Goal: Information Seeking & Learning: Learn about a topic

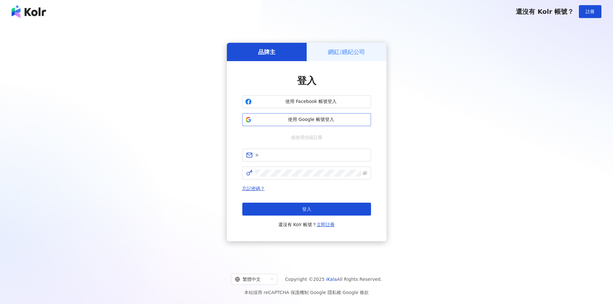
click at [314, 119] on span "使用 Google 帳號登入" at bounding box center [311, 120] width 114 height 6
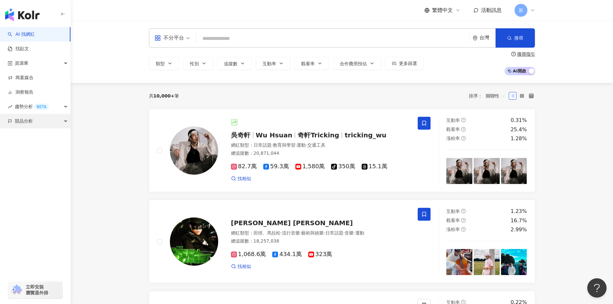
click at [33, 119] on div "競品分析" at bounding box center [35, 121] width 70 height 14
click at [33, 147] on link "關鍵字提及分析" at bounding box center [31, 150] width 32 height 6
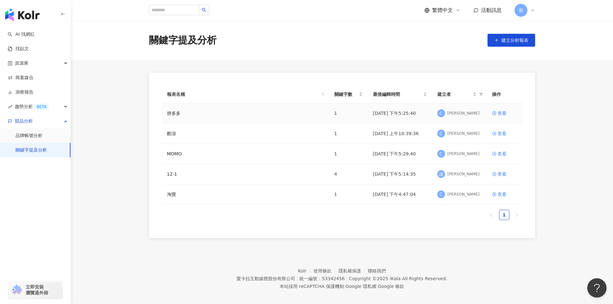
click at [191, 112] on div "拼多多" at bounding box center [245, 113] width 157 height 7
click at [171, 113] on link "拼多多" at bounding box center [174, 113] width 14 height 7
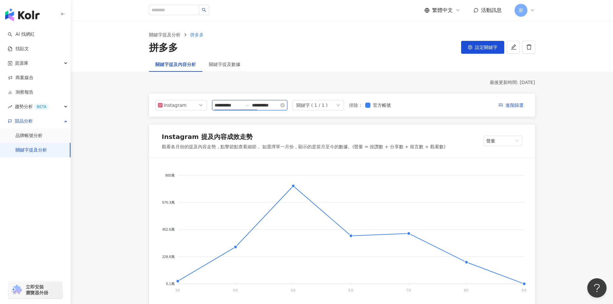
click at [240, 107] on input "**********" at bounding box center [228, 105] width 27 height 7
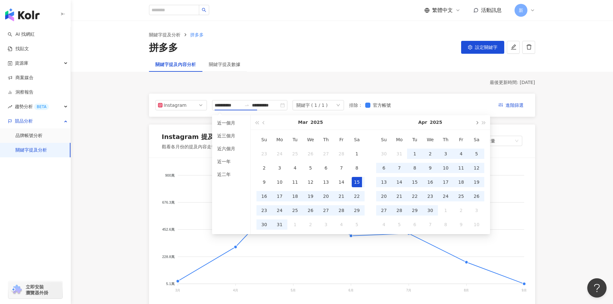
click at [476, 120] on button "button" at bounding box center [476, 122] width 7 height 14
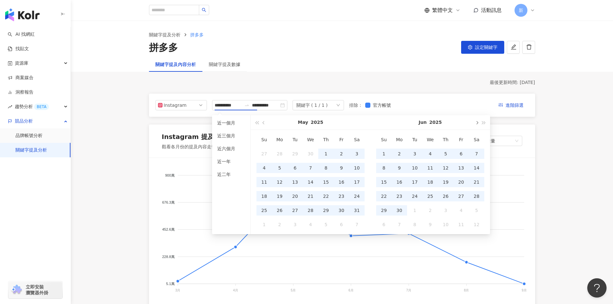
click at [476, 120] on button "button" at bounding box center [476, 122] width 7 height 14
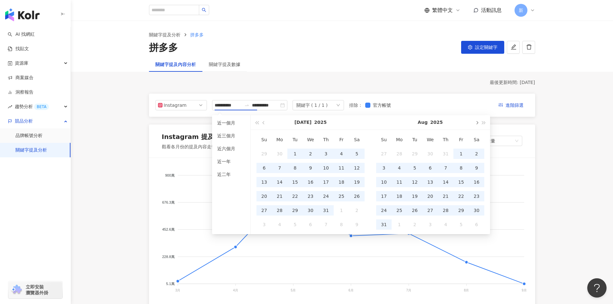
click at [476, 120] on button "button" at bounding box center [476, 122] width 7 height 14
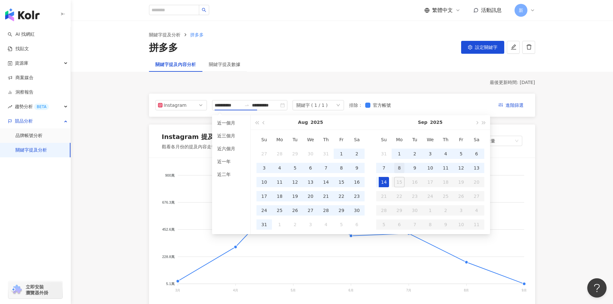
type input "**********"
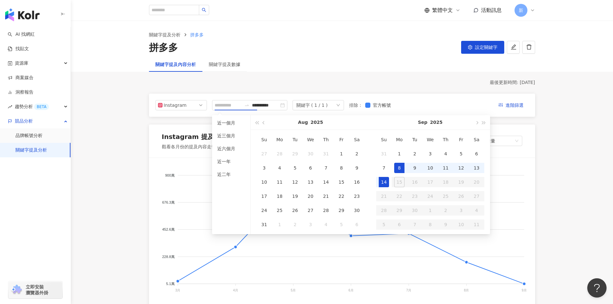
click at [397, 165] on div "8" at bounding box center [399, 168] width 10 height 10
click at [381, 183] on div "14" at bounding box center [384, 182] width 10 height 10
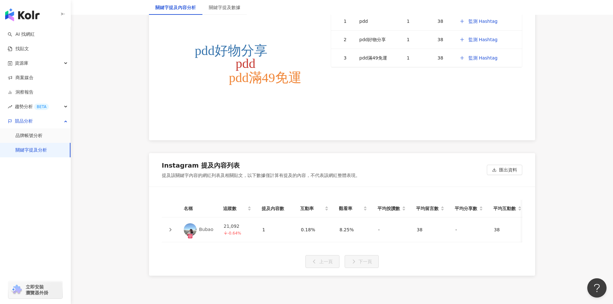
scroll to position [1355, 0]
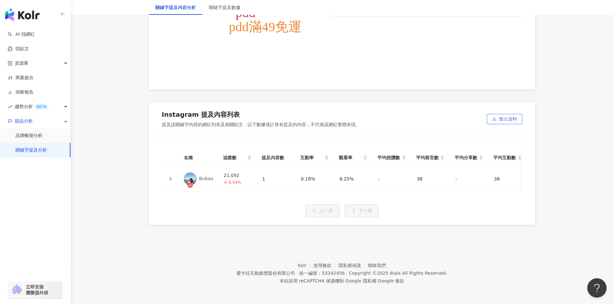
click at [501, 114] on span "匯出資料" at bounding box center [508, 119] width 18 height 10
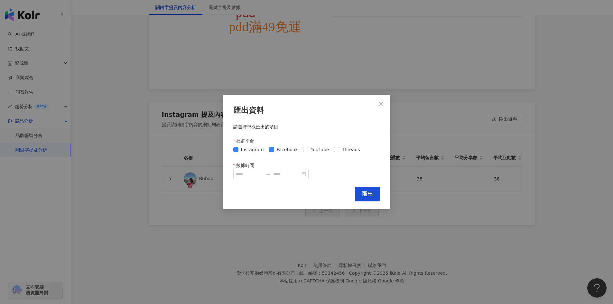
click at [298, 150] on div "Instagram Facebook YouTube Threads" at bounding box center [297, 149] width 129 height 7
click at [342, 151] on span "Threads" at bounding box center [350, 149] width 23 height 7
click at [311, 151] on span "YouTube" at bounding box center [319, 149] width 23 height 7
click at [254, 180] on div "匯出資料 請選擇您欲匯出的項目 社群平台 Instagram Facebook YouTube Threads 數據時間 Cancel 匯出" at bounding box center [306, 152] width 167 height 114
click at [254, 176] on input "數據時間" at bounding box center [249, 174] width 27 height 7
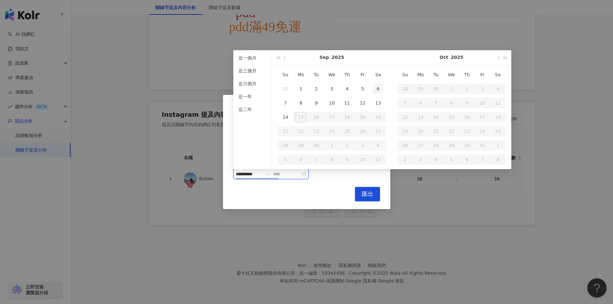
type input "**********"
click at [302, 98] on div "8" at bounding box center [301, 103] width 10 height 10
type input "**********"
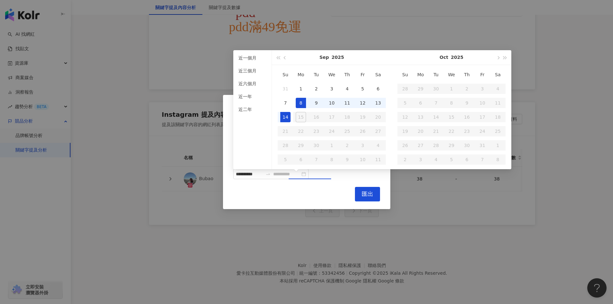
click at [286, 112] on div "14" at bounding box center [285, 117] width 10 height 10
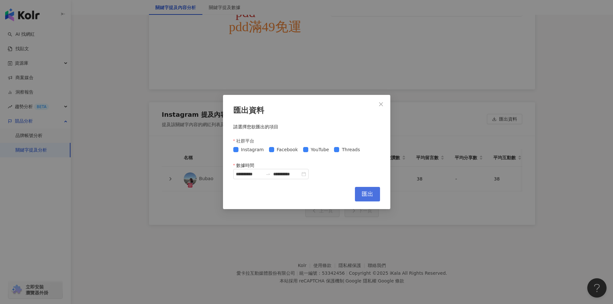
click at [360, 195] on button "匯出" at bounding box center [367, 194] width 25 height 14
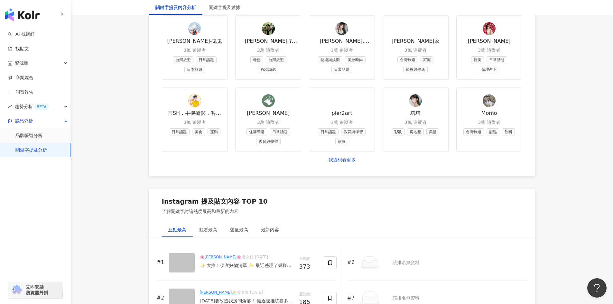
scroll to position [872, 0]
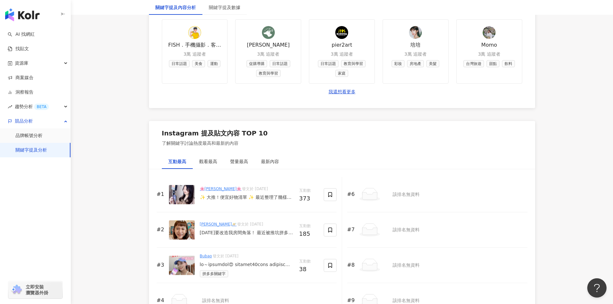
click at [214, 196] on div "✨ 大推！便宜好物清單 ✨ 最近整理了幾樣超實用又便宜的好物， 全部都在拼多多入手💡 滿49元就免運，點一下廣告還能抽88券包， CP值真的很高！ 🪄 電捲棒…" at bounding box center [247, 197] width 94 height 6
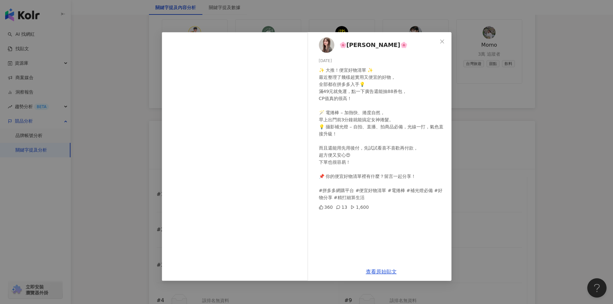
click at [352, 43] on span "🌸蔡鴨鴨🌸" at bounding box center [374, 45] width 68 height 9
click at [389, 269] on link "查看原始貼文" at bounding box center [381, 272] width 31 height 6
click at [536, 93] on div "🌸蔡鴨鴨🌸 2025/9/8 ✨ 大推！便宜好物清單 ✨ 最近整理了幾樣超實用又便宜的好物， 全部都在拼多多入手💡 滿49元就免運，點一下廣告還能抽88券包，…" at bounding box center [306, 152] width 613 height 304
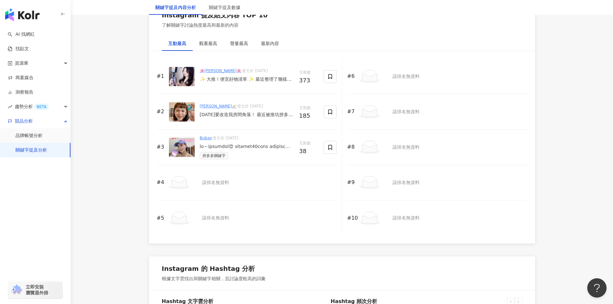
scroll to position [1001, 0]
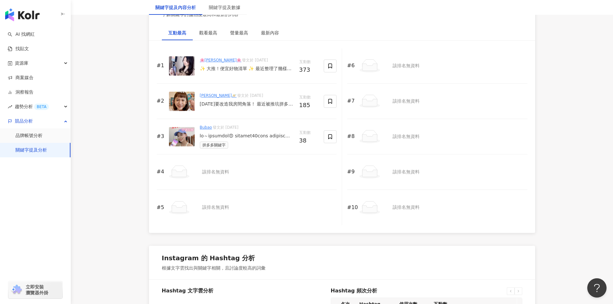
click at [249, 108] on div "COCO TSAI🪐 發文於 2025/9/10 今天要改造我房間角落！ 最近被推坑拼多多 不試還好～一試！歐！蠻讚的耶 房間角落直接升級 完美的收納很多我亂…" at bounding box center [247, 101] width 94 height 17
click at [252, 103] on div "[DATE]要改造我房間角落！ 最近被推坑拼多多 不試還好～一試！歐！蠻讚的[DEMOGRAPHIC_DATA] 房間角落直接升級 完美的收納很多我亂七八糟的…" at bounding box center [247, 104] width 94 height 6
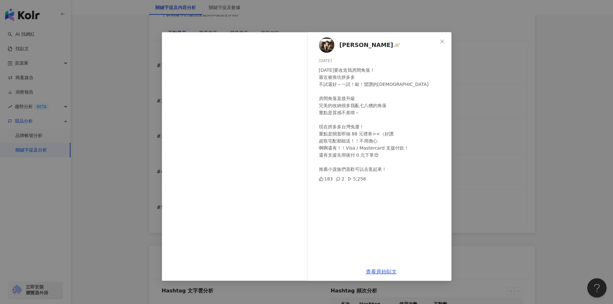
click at [324, 43] on img at bounding box center [326, 44] width 15 height 15
click at [383, 273] on link "查看原始貼文" at bounding box center [381, 272] width 31 height 6
click at [530, 91] on div "COCO TSAI🪐 2025/9/10 今天要改造我房間角落！ 最近被推坑拼多多 不試還好～一試！歐！蠻讚的耶 房間角落直接升級 完美的收納很多我亂七八糟的…" at bounding box center [306, 152] width 613 height 304
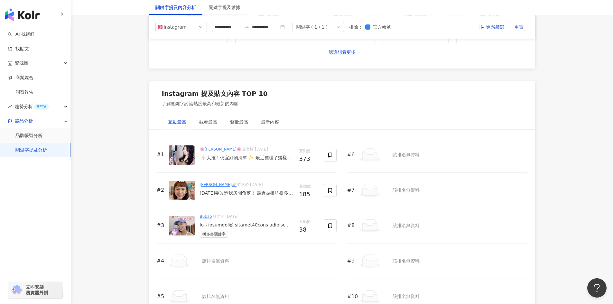
scroll to position [840, 0]
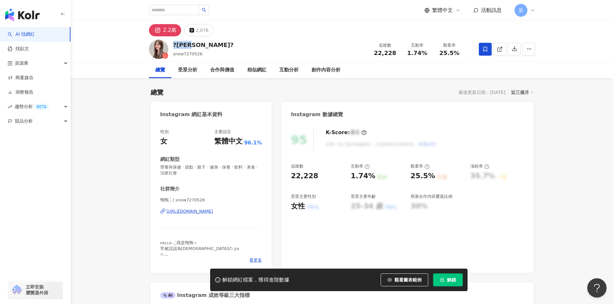
drag, startPoint x: 172, startPoint y: 45, endPoint x: 213, endPoint y: 45, distance: 41.2
click at [213, 45] on div "?蔡鴨鴨? snow7270526 追蹤數 22,228 互動率 1.74% 觀看率 25.5%" at bounding box center [342, 48] width 412 height 25
copy div "?蔡鴨鴨?"
drag, startPoint x: 371, startPoint y: 52, endPoint x: 395, endPoint y: 53, distance: 23.8
click at [395, 53] on div "追蹤數 22,228" at bounding box center [385, 49] width 32 height 14
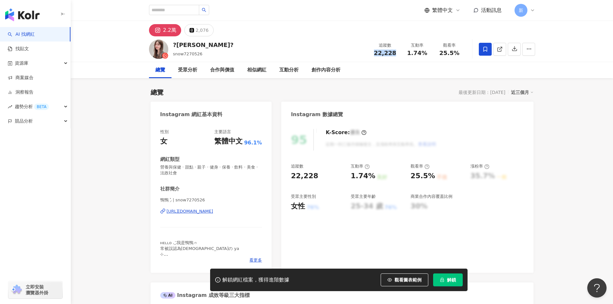
copy span "22,228"
drag, startPoint x: 157, startPoint y: 168, endPoint x: 204, endPoint y: 178, distance: 48.1
click at [204, 178] on div "性別 女 主要語言 繁體中文 96.1% 網紅類型 營養與保健 · 甜點 · 親子 · 健身 · 保養 · 飲料 · 美食 · 法政社會 社群簡介 鴨鴨 ◞̽…" at bounding box center [211, 198] width 121 height 150
copy span "營養與保健 · 甜點 · 親子 · 健身 · 保養 · 飲料 · 美食 · 法政社會"
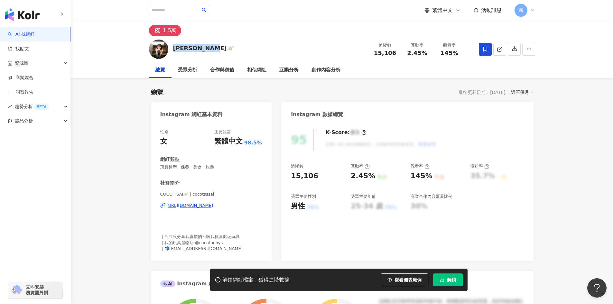
drag, startPoint x: 173, startPoint y: 49, endPoint x: 213, endPoint y: 45, distance: 41.1
click at [213, 45] on div "COCO TSAI🪐 追蹤數 15,106 互動率 2.45% 觀看率 145%" at bounding box center [342, 48] width 412 height 25
copy div "[PERSON_NAME]🪐"
drag, startPoint x: 370, startPoint y: 50, endPoint x: 393, endPoint y: 57, distance: 23.5
click at [393, 57] on div "追蹤數 15,106 互動率 2.45% 觀看率 145%" at bounding box center [417, 49] width 97 height 19
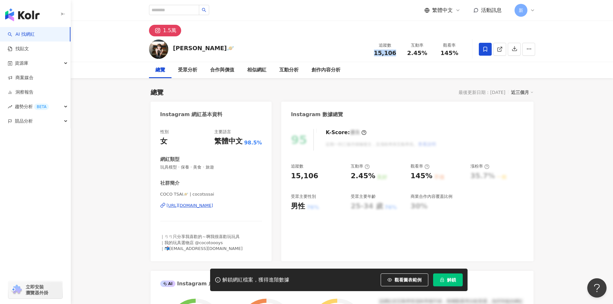
copy span "15,106"
drag, startPoint x: 157, startPoint y: 169, endPoint x: 249, endPoint y: 168, distance: 91.7
click at [249, 168] on div "性別 女 主要語言 繁體中文 98.5% 網紅類型 玩具模型 · 保養 · 美食 · 旅遊 社群簡介 COCO TSAI🪐 | cocotsssai [URL…" at bounding box center [211, 192] width 121 height 139
copy span "玩具模型 · 保養 · 美食 · 旅遊"
